Goal: Use online tool/utility: Use online tool/utility

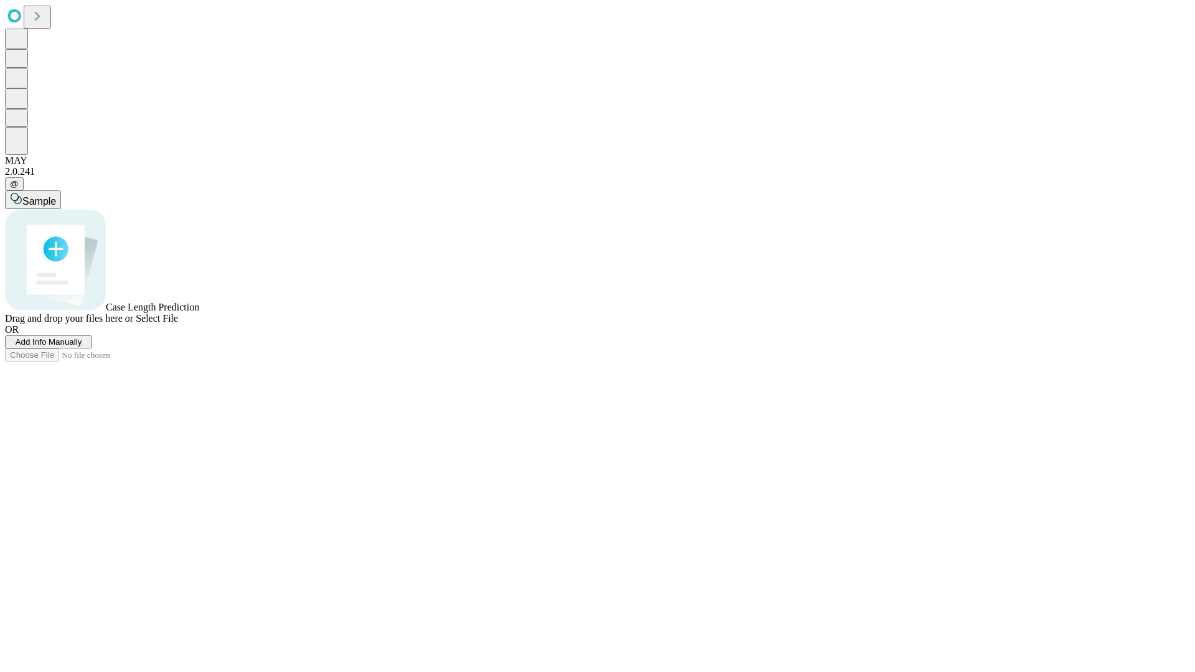
click at [178, 324] on span "Select File" at bounding box center [157, 318] width 42 height 11
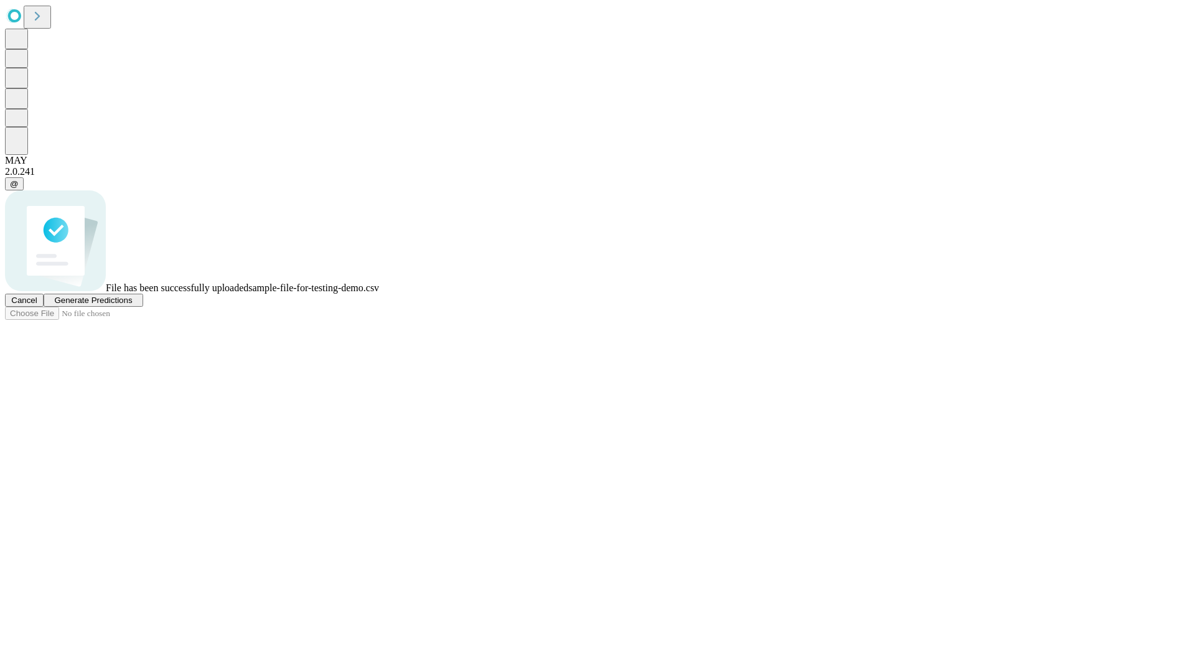
click at [132, 305] on span "Generate Predictions" at bounding box center [93, 300] width 78 height 9
